Goal: Navigation & Orientation: Find specific page/section

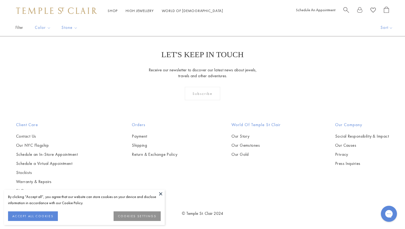
scroll to position [2386, 0]
click at [195, 15] on link "2" at bounding box center [193, 7] width 17 height 15
click at [0, 0] on img at bounding box center [0, 0] width 0 height 0
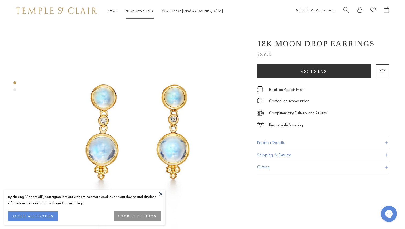
click at [147, 12] on link "High Jewellery High Jewellery" at bounding box center [140, 10] width 28 height 5
click at [147, 11] on link "High Jewellery High Jewellery" at bounding box center [140, 10] width 28 height 5
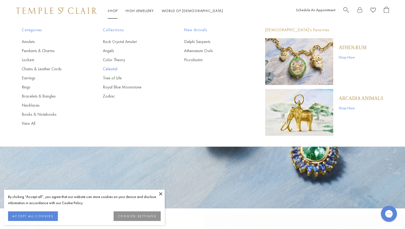
click at [109, 66] on link "Celestial" at bounding box center [133, 69] width 60 height 6
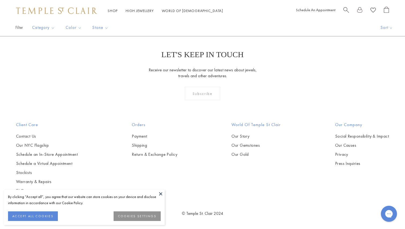
scroll to position [1168, 0]
